Goal: Check status: Check status

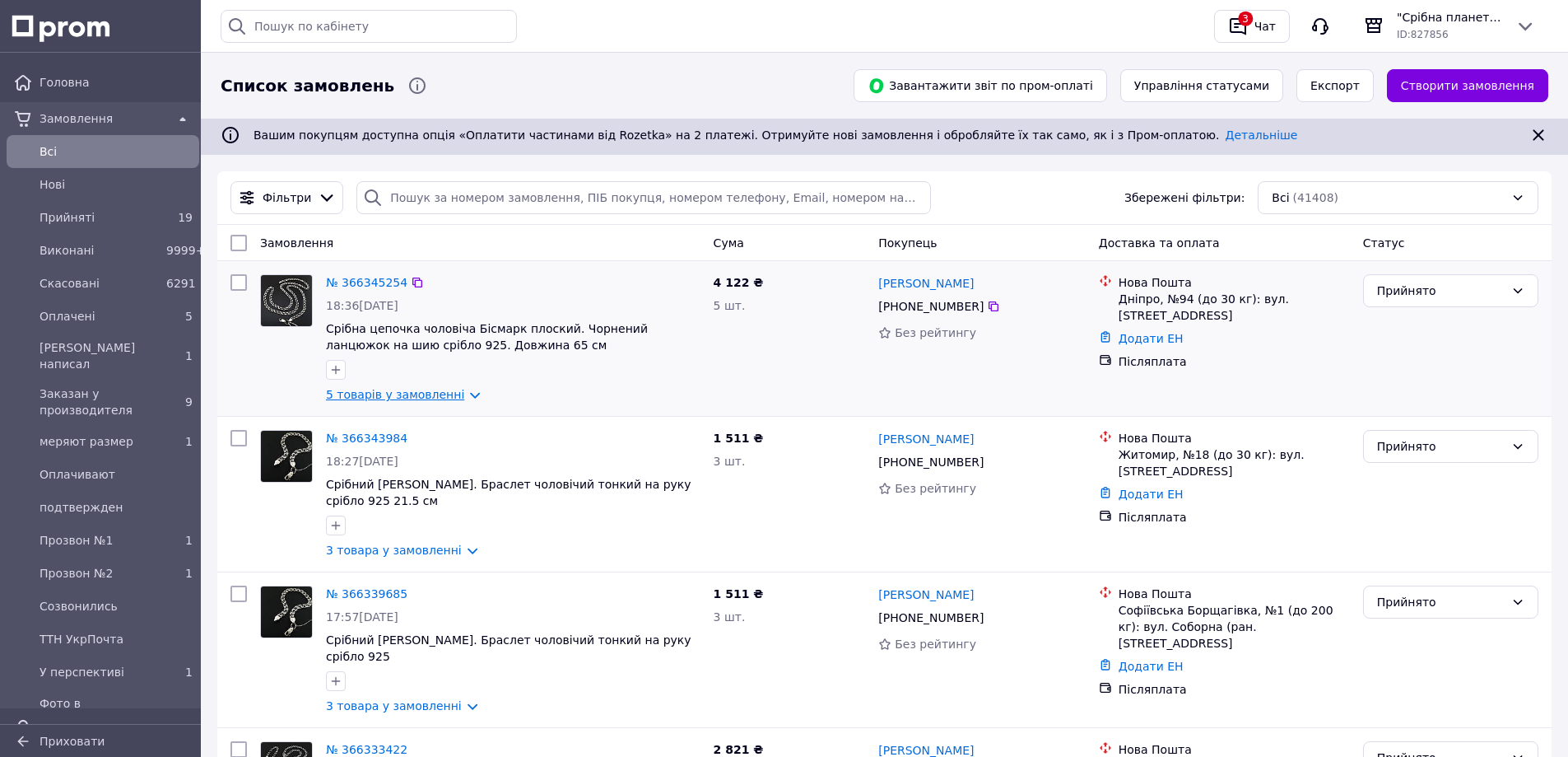
click at [449, 394] on link "5 товарів у замовленні" at bounding box center [395, 394] width 138 height 13
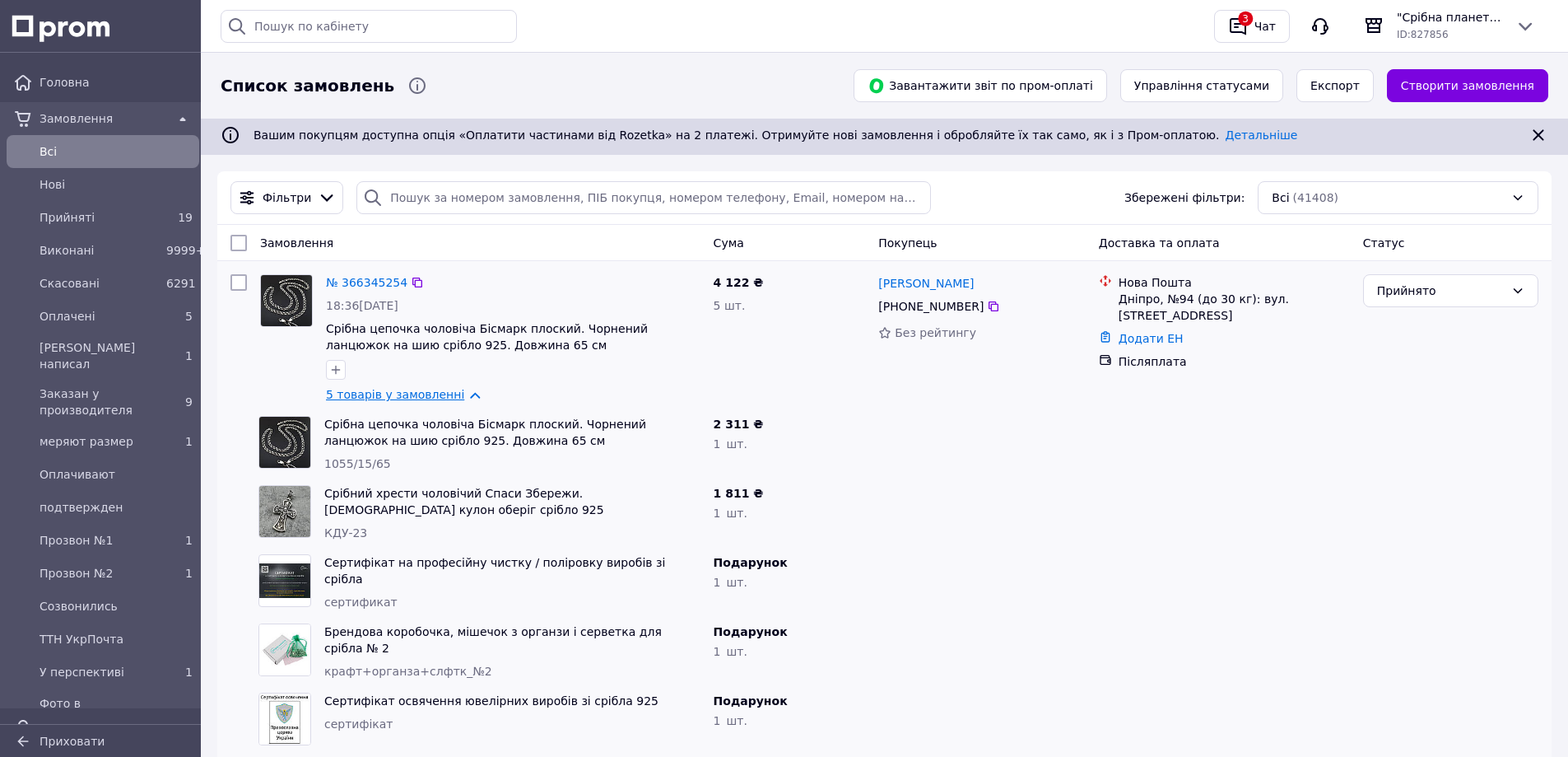
click at [449, 394] on link "5 товарів у замовленні" at bounding box center [395, 394] width 138 height 13
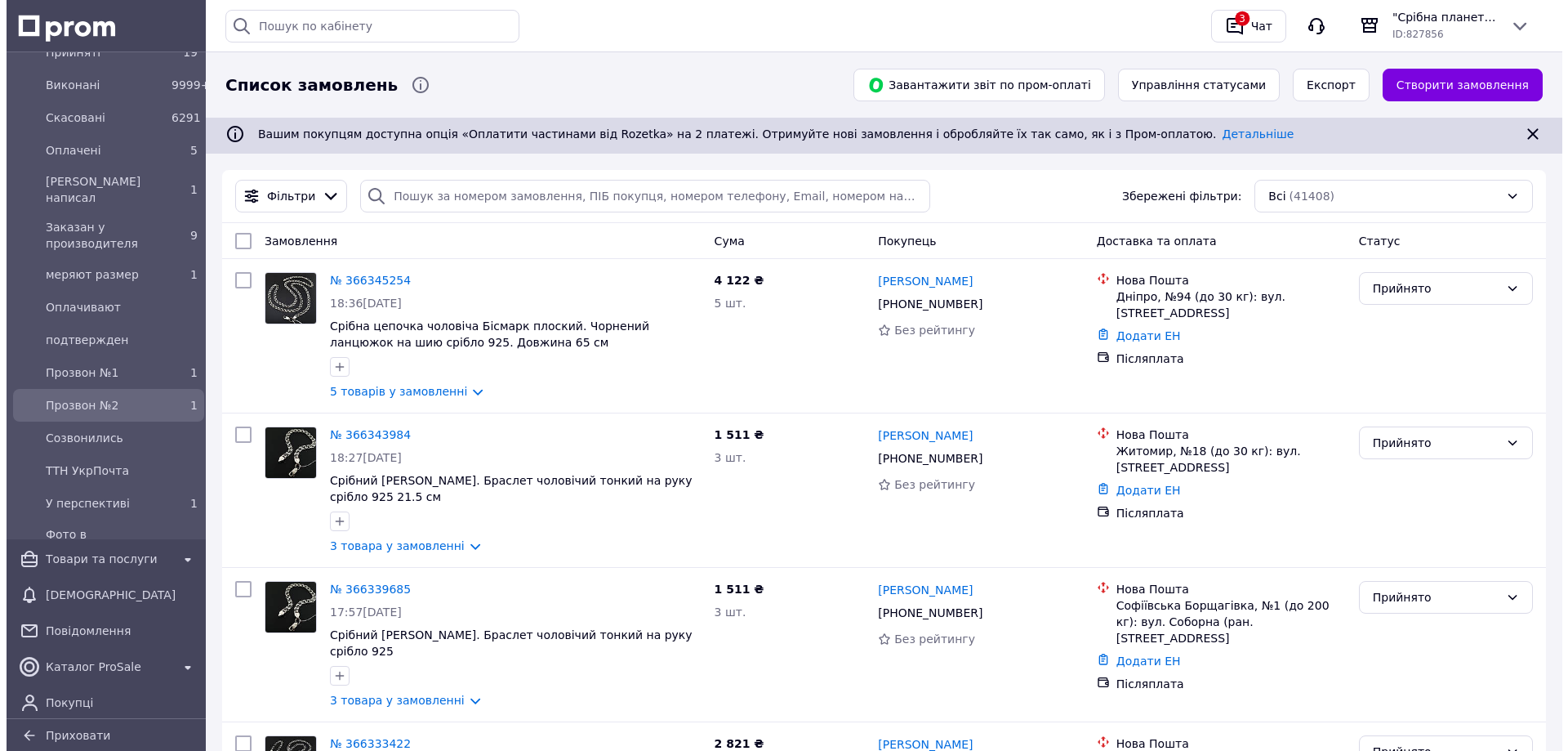
scroll to position [245, 0]
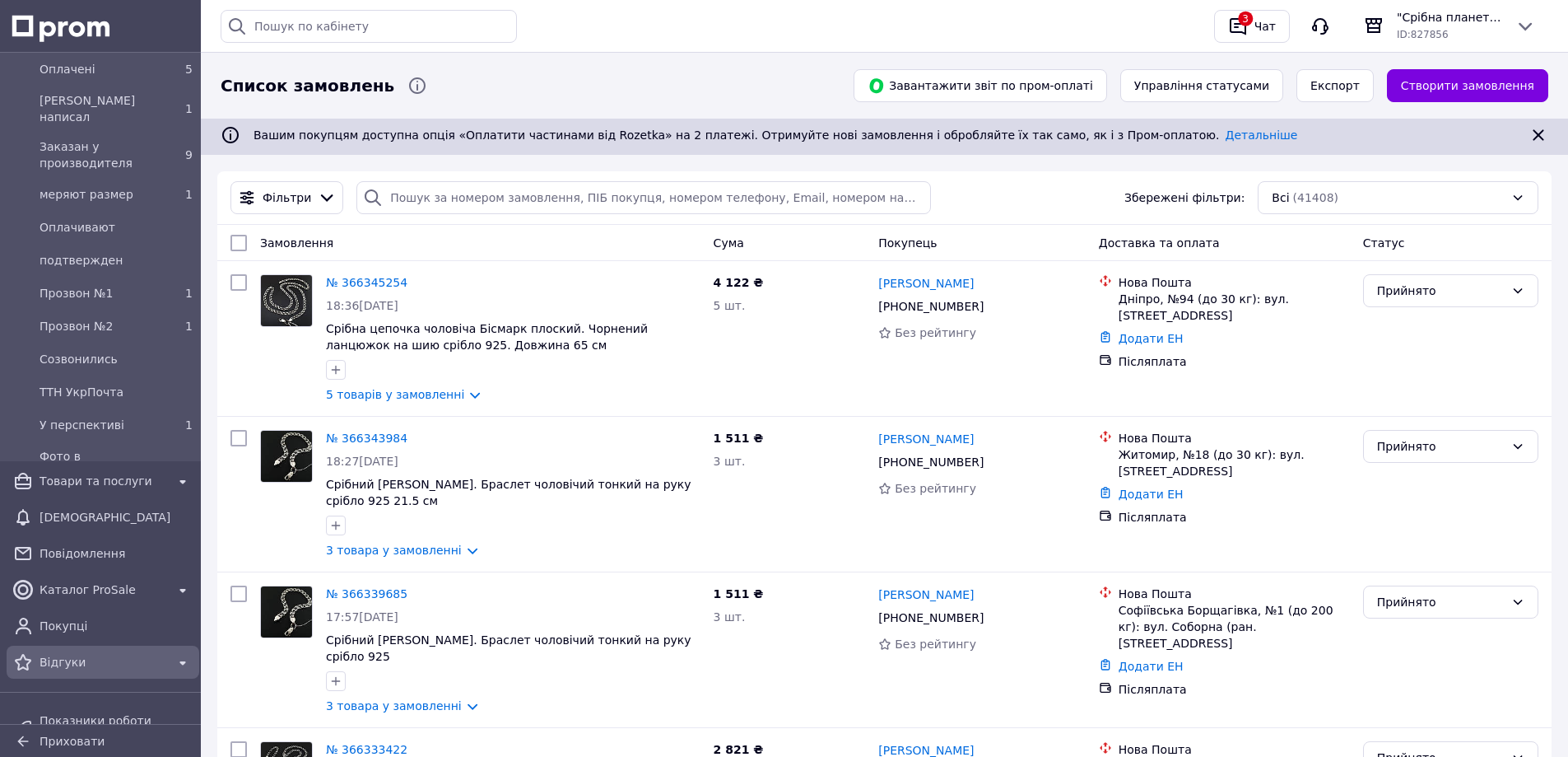
click at [108, 659] on span "Відгуки" at bounding box center [102, 662] width 126 height 17
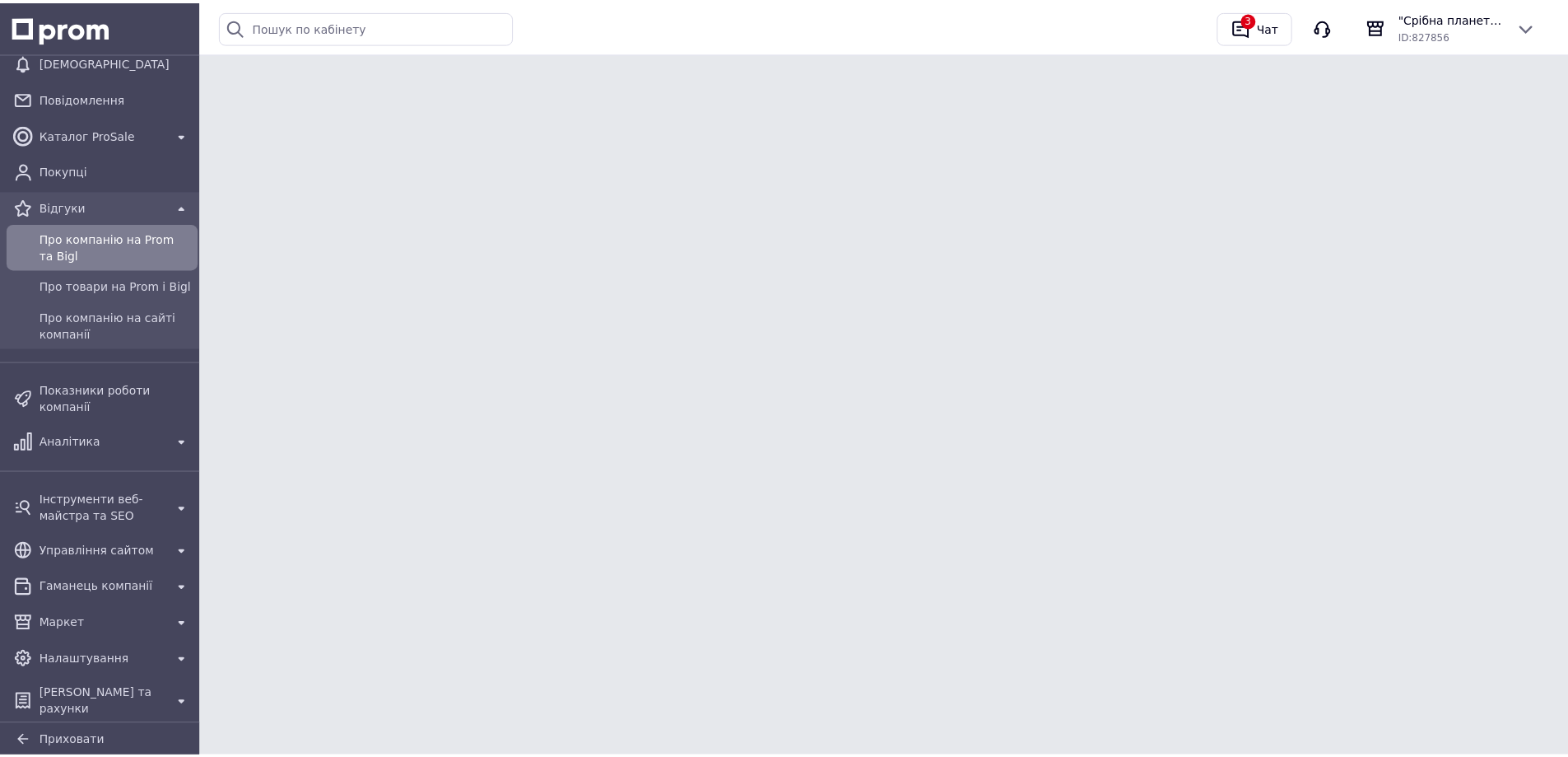
scroll to position [117, 0]
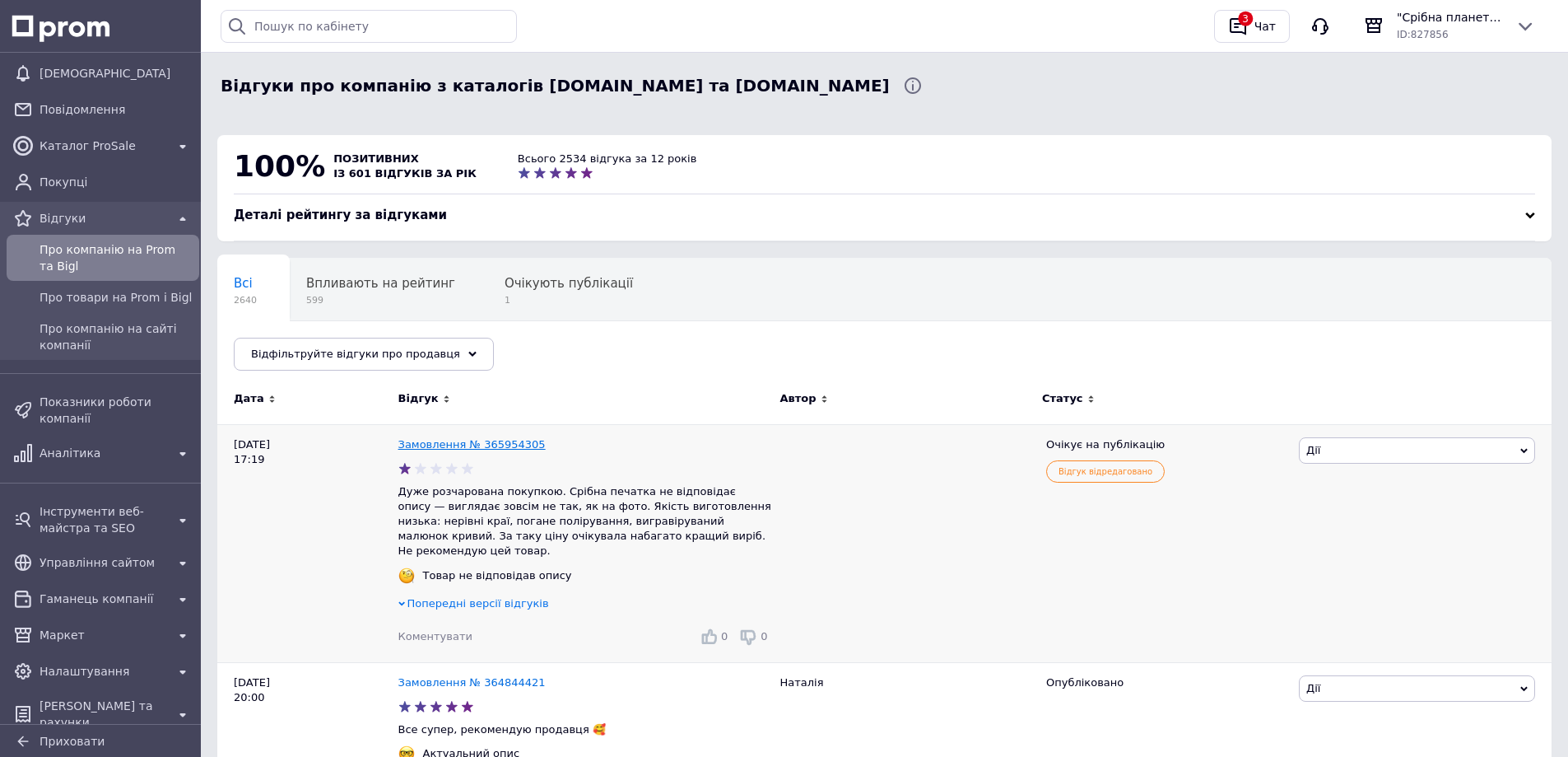
click at [504, 450] on link "Замовлення № 365954305" at bounding box center [472, 444] width 147 height 12
